Goal: Check status: Check status

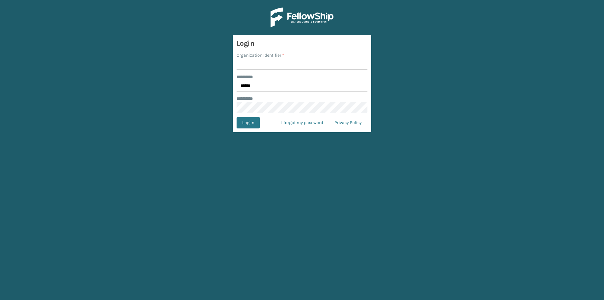
type input "[PERSON_NAME]"
click at [246, 120] on button "Log In" at bounding box center [247, 122] width 23 height 11
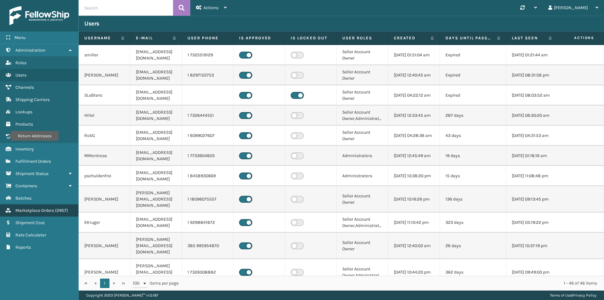
click at [42, 211] on span "Marketplace Orders" at bounding box center [34, 209] width 39 height 5
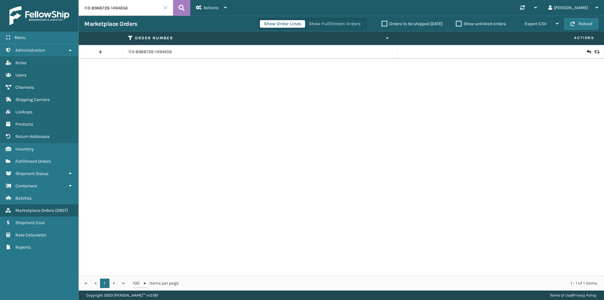
click at [127, 8] on input "113-8968726-1494656" at bounding box center [126, 8] width 94 height 16
paste input "4-6592812-1965869"
type input "114-6592812-1965869"
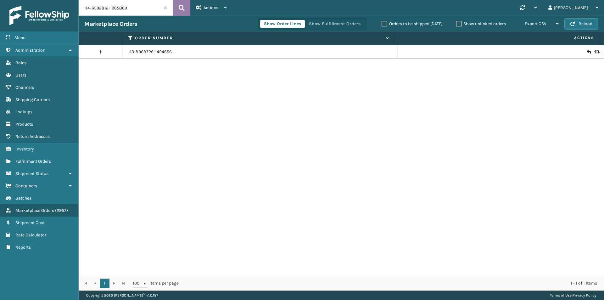
click at [185, 10] on button at bounding box center [181, 8] width 17 height 16
click at [586, 52] on icon at bounding box center [588, 52] width 4 height 6
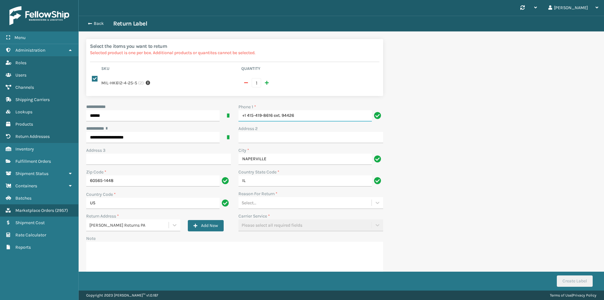
drag, startPoint x: 297, startPoint y: 117, endPoint x: 249, endPoint y: 116, distance: 47.5
click at [249, 116] on input "+1 415-419-8616 ext. 94426" at bounding box center [304, 115] width 133 height 11
drag, startPoint x: 240, startPoint y: 116, endPoint x: 330, endPoint y: 116, distance: 90.2
click at [330, 116] on input "+1 415-419-8616 ext. 94426" at bounding box center [304, 115] width 133 height 11
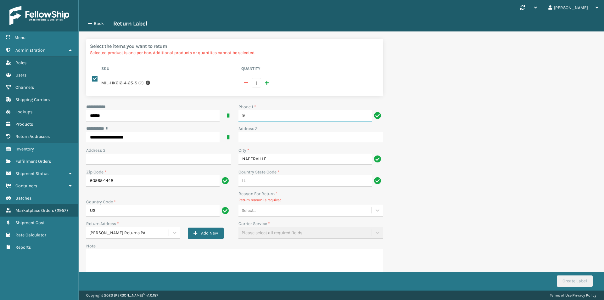
type input "9999999999"
click at [290, 212] on div "Select..." at bounding box center [304, 210] width 133 height 10
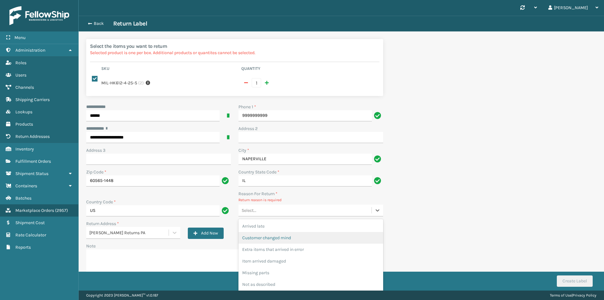
click at [284, 236] on div "Customer changed mind" at bounding box center [310, 238] width 145 height 12
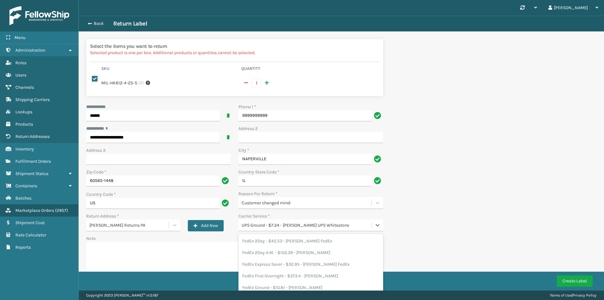
click at [290, 221] on div "UPS Ground - $7.24 - [PERSON_NAME] UPS Whitestone" at bounding box center [304, 225] width 133 height 10
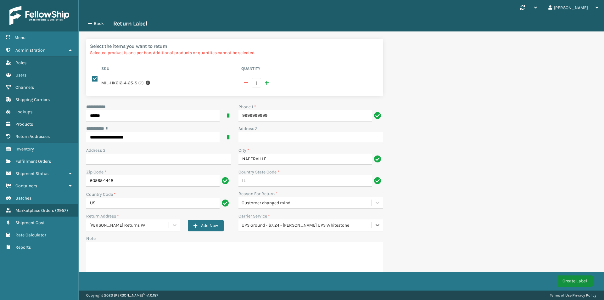
click at [574, 279] on button "Create Label" at bounding box center [574, 280] width 36 height 11
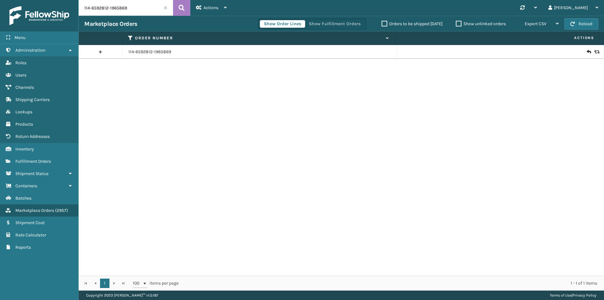
click at [161, 11] on input "114-6592812-1965869" at bounding box center [126, 8] width 94 height 16
paste input "3363803-4937063"
type input "114-3363803-4937063"
click at [183, 9] on icon at bounding box center [182, 7] width 6 height 9
click at [153, 54] on link "114-3363803-4937063" at bounding box center [150, 52] width 44 height 6
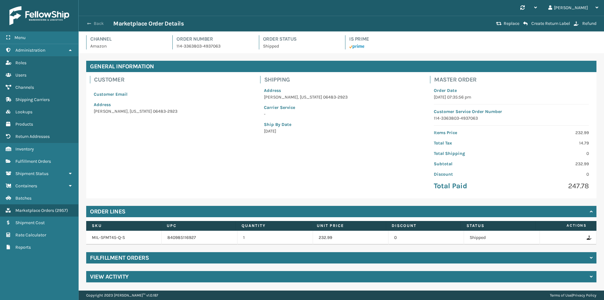
click at [95, 22] on button "Back" at bounding box center [98, 24] width 29 height 6
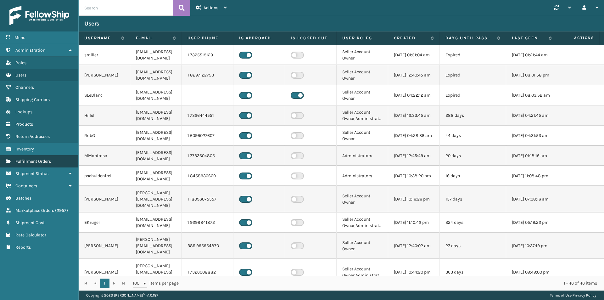
click at [45, 162] on span "Fulfillment Orders" at bounding box center [33, 160] width 36 height 5
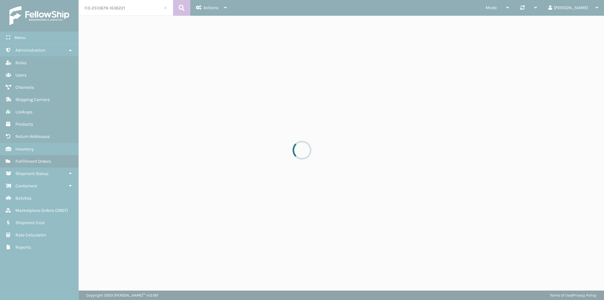
drag, startPoint x: 154, startPoint y: 11, endPoint x: 149, endPoint y: 5, distance: 7.8
click at [154, 10] on div at bounding box center [302, 150] width 604 height 300
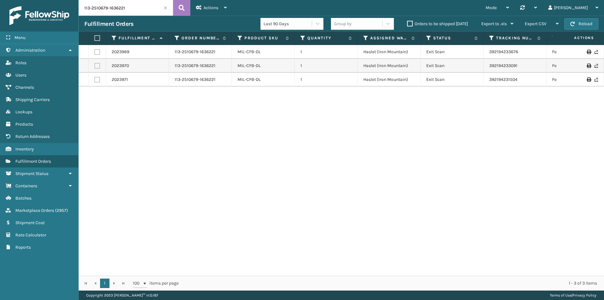
click at [144, 4] on input "113-2510679-1636221" at bounding box center [126, 8] width 94 height 16
paste input "8993852-7650618"
type input "113-8993852-7650618"
click at [181, 9] on icon at bounding box center [182, 7] width 6 height 9
